Goal: Check status

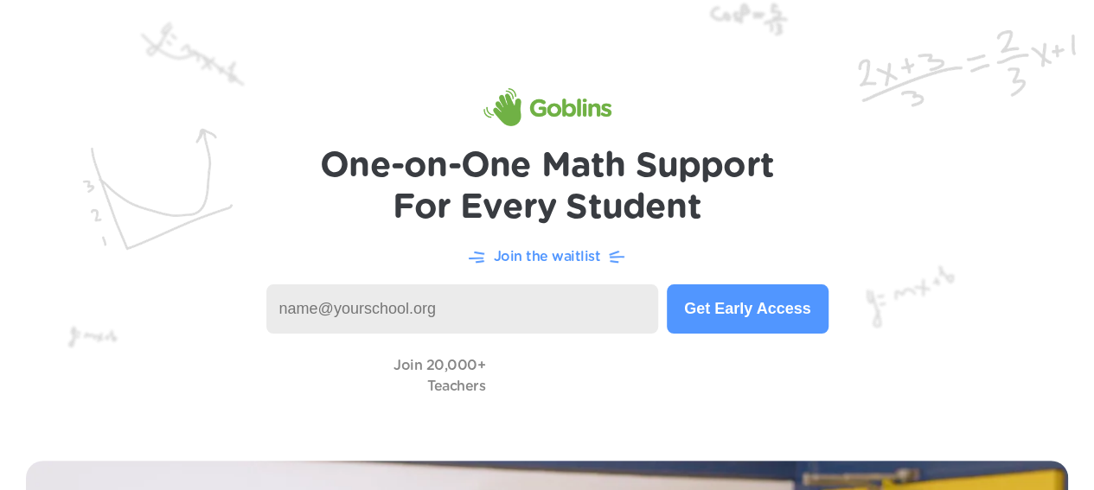
click at [313, 310] on input at bounding box center [462, 308] width 392 height 49
type input "rwebb@nolapublicschools.com"
click at [741, 310] on button "Get Early Access" at bounding box center [747, 308] width 161 height 49
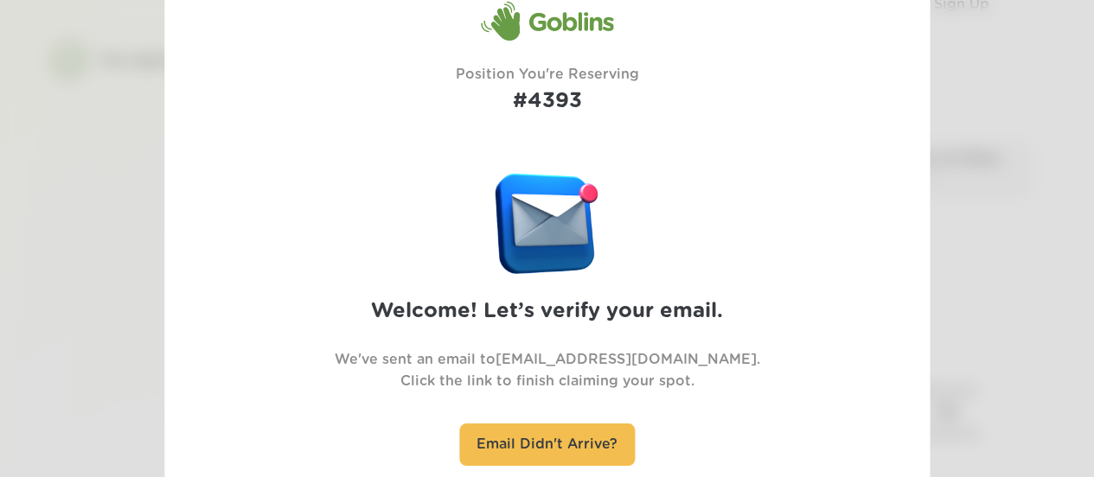
scroll to position [259, 0]
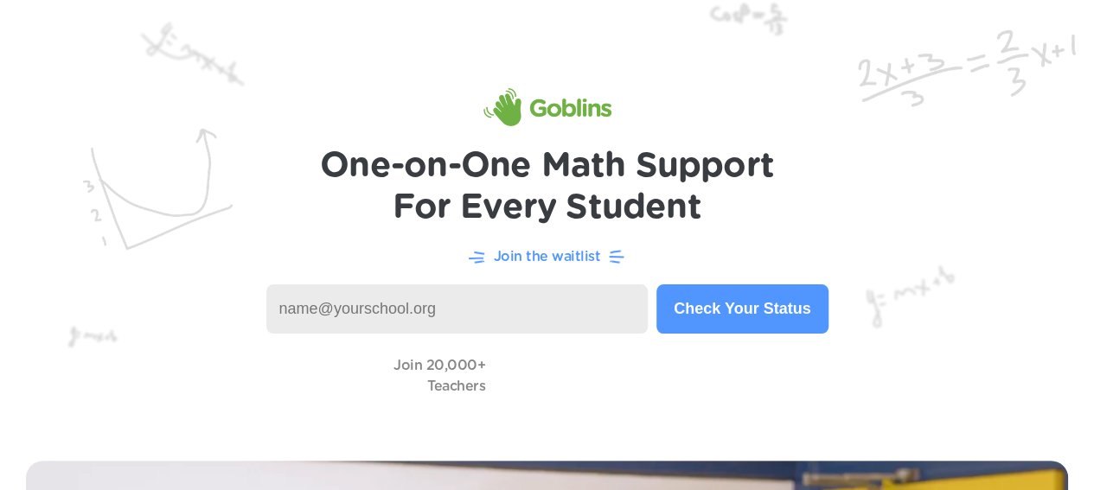
click at [496, 295] on input at bounding box center [457, 308] width 382 height 49
type input "[EMAIL_ADDRESS][DOMAIN_NAME]"
click at [735, 312] on button "Check Your Status" at bounding box center [741, 308] width 171 height 49
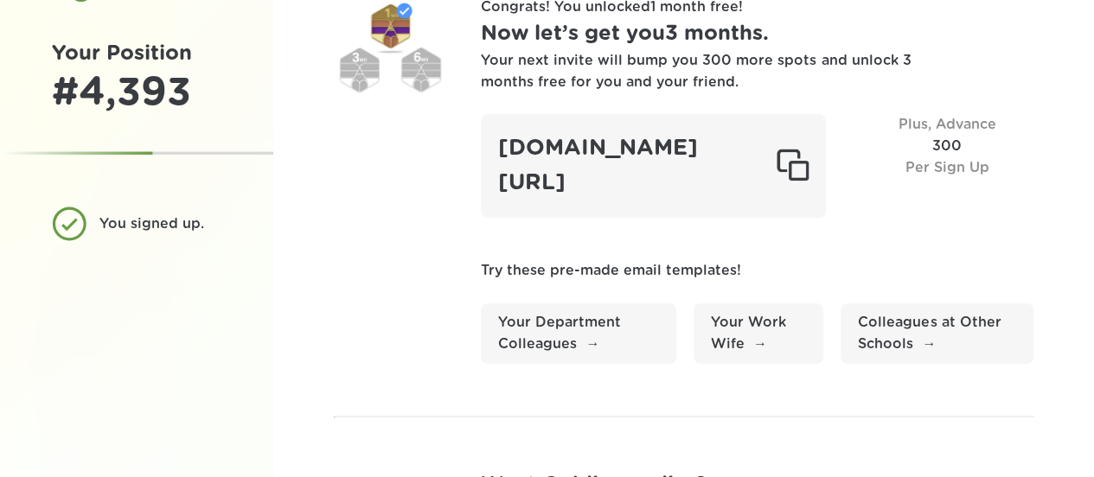
scroll to position [272, 0]
